Goal: Information Seeking & Learning: Learn about a topic

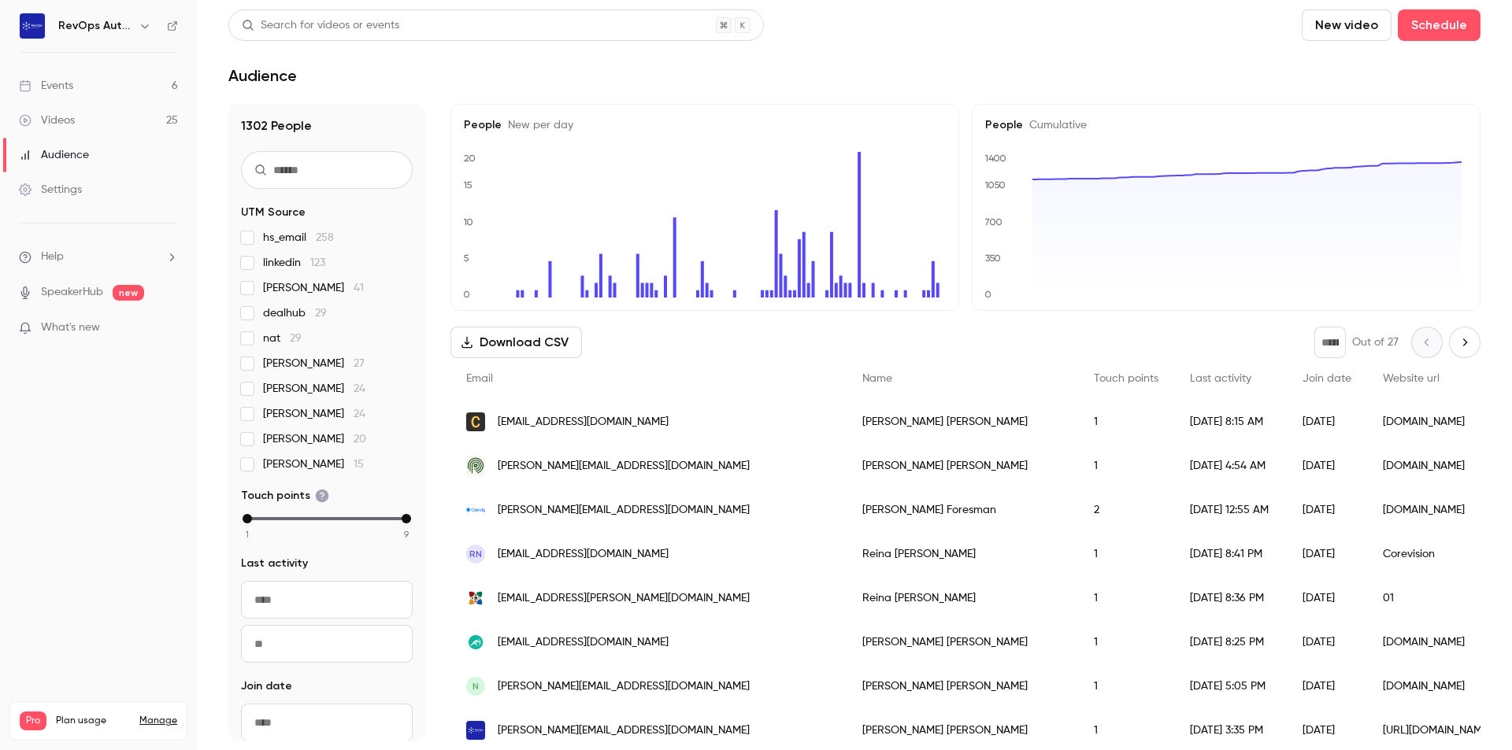
click at [83, 94] on link "Events 6" at bounding box center [98, 85] width 197 height 35
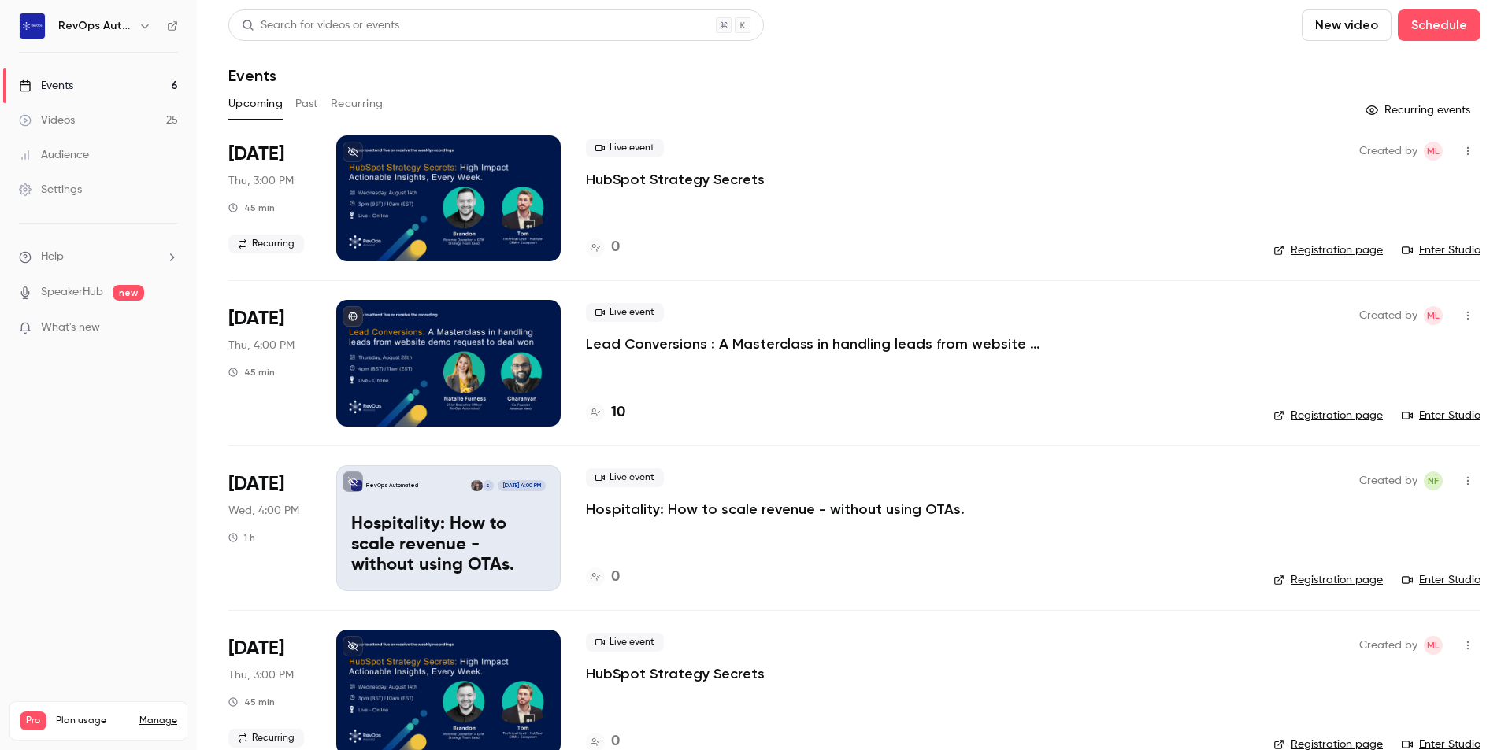
scroll to position [79, 0]
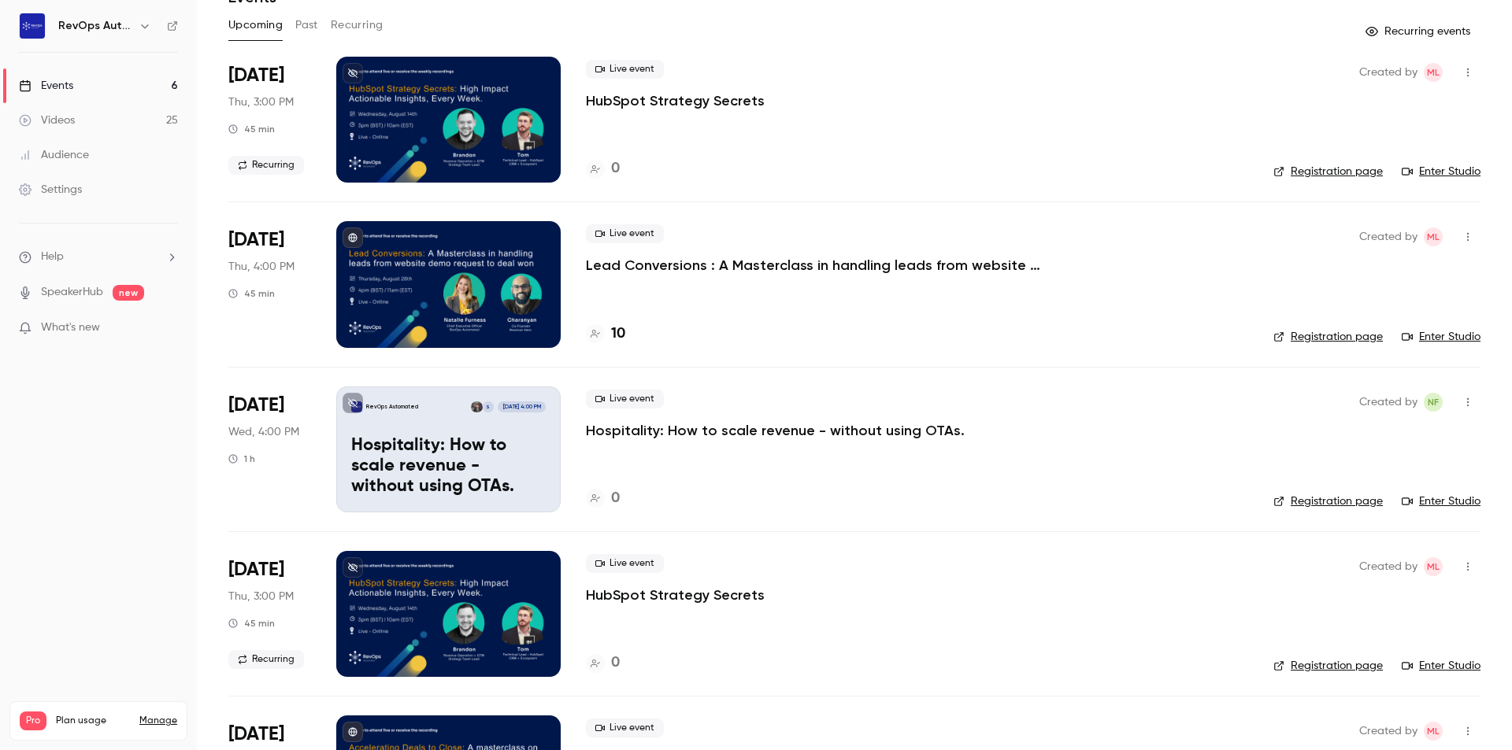
click at [860, 271] on p "Lead Conversions : A Masterclass in handling leads from website demo request to…" at bounding box center [822, 265] width 472 height 19
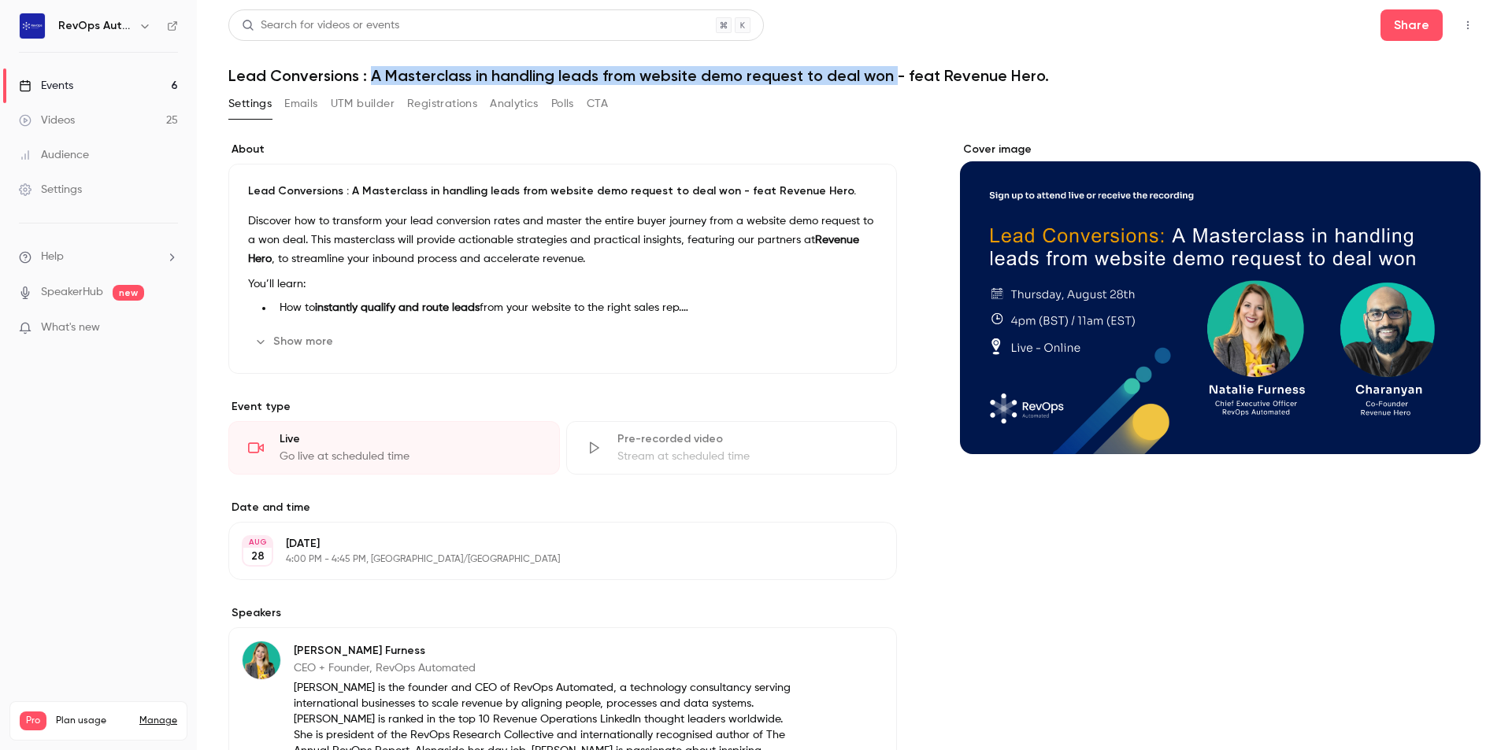
drag, startPoint x: 891, startPoint y: 78, endPoint x: 371, endPoint y: 78, distance: 520.4
click at [371, 78] on h1 "Lead Conversions : A Masterclass in handling leads from website demo request to…" at bounding box center [854, 75] width 1252 height 19
click at [412, 73] on h1 "Lead Conversions : A Masterclass in handling leads from website demo request to…" at bounding box center [854, 75] width 1252 height 19
drag, startPoint x: 597, startPoint y: 75, endPoint x: 227, endPoint y: 87, distance: 370.2
click at [227, 87] on main "Search for videos or events Share Lead Conversions : A Masterclass in handling …" at bounding box center [854, 375] width 1315 height 750
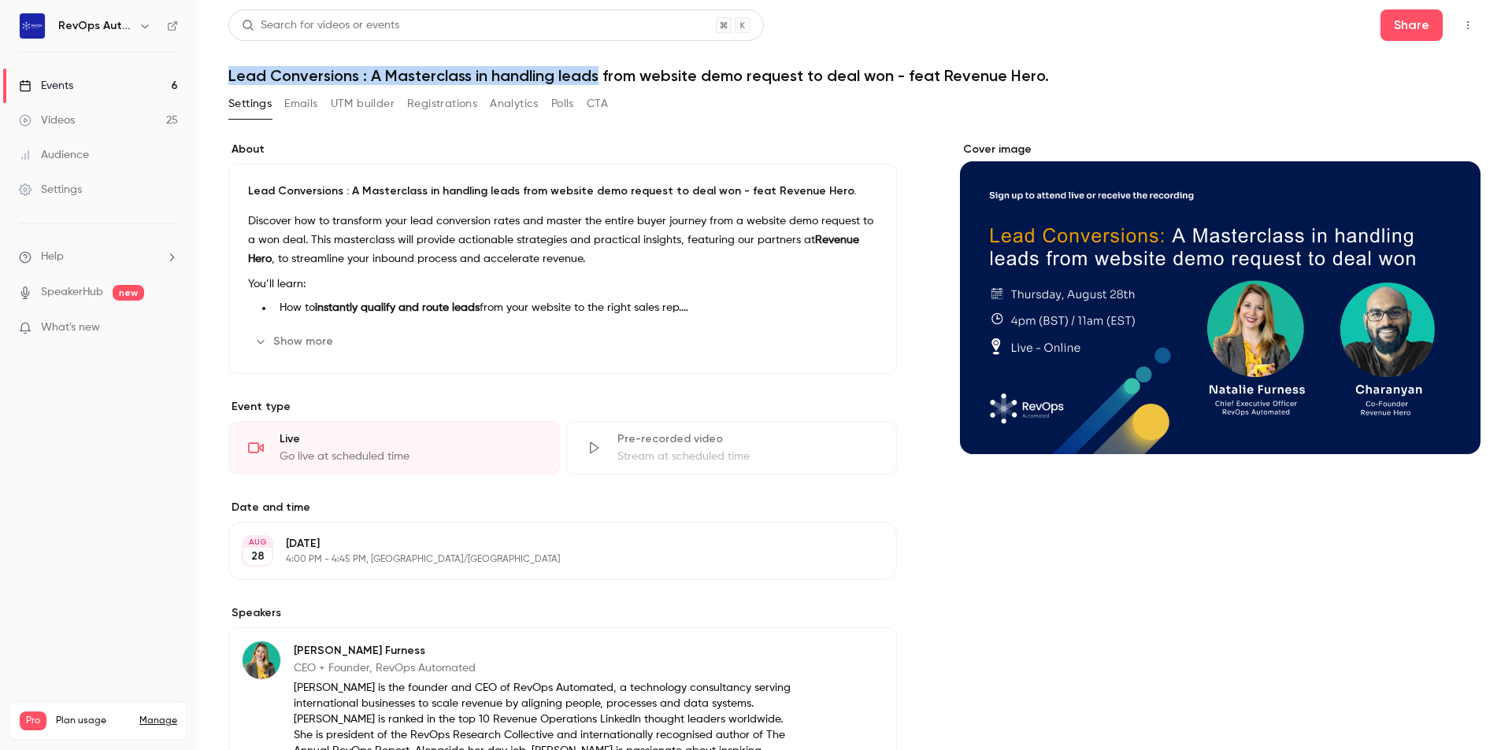
copy h1 "Lead Conversions : A Masterclass in handling leads"
click at [384, 102] on button "UTM builder" at bounding box center [363, 103] width 64 height 25
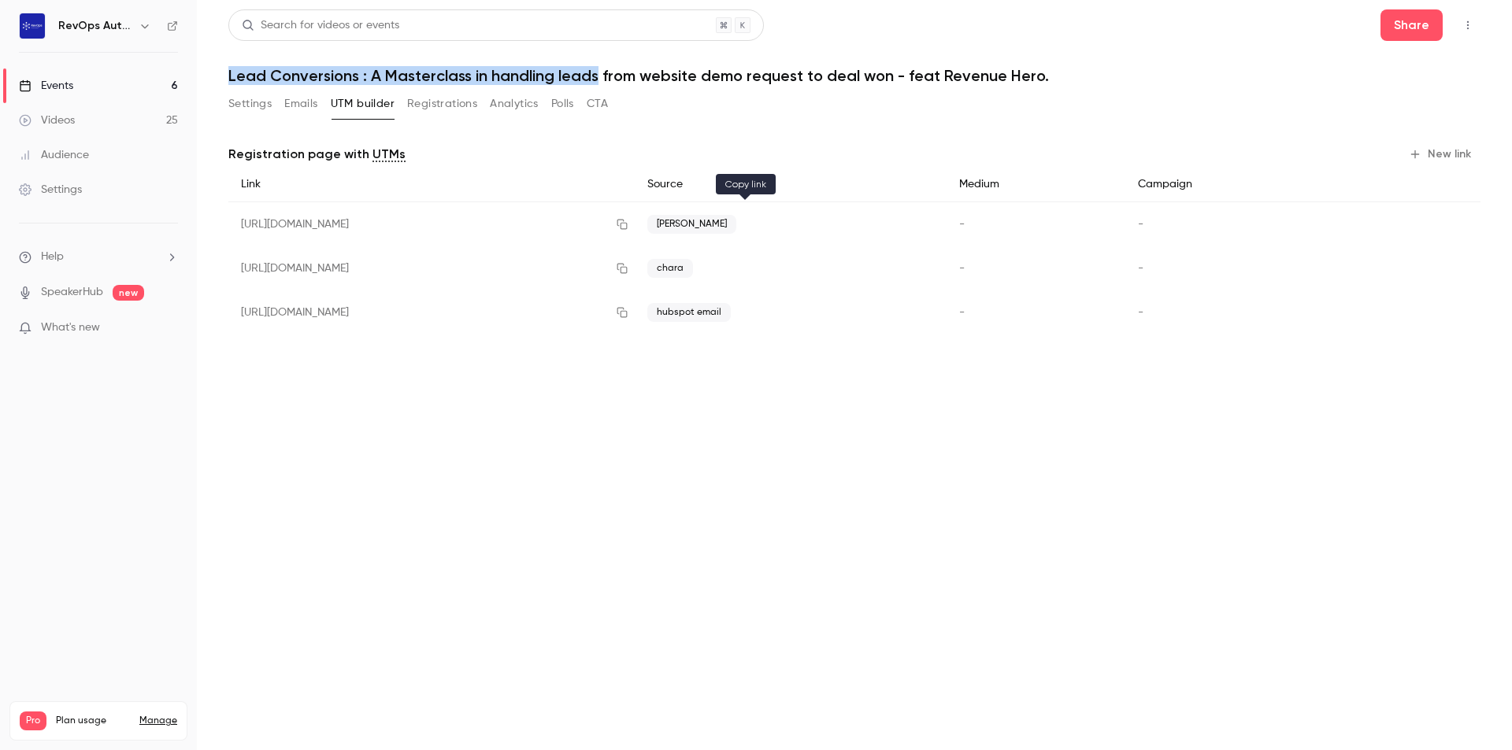
click at [627, 227] on icon "button" at bounding box center [622, 225] width 10 height 10
